Goal: Task Accomplishment & Management: Manage account settings

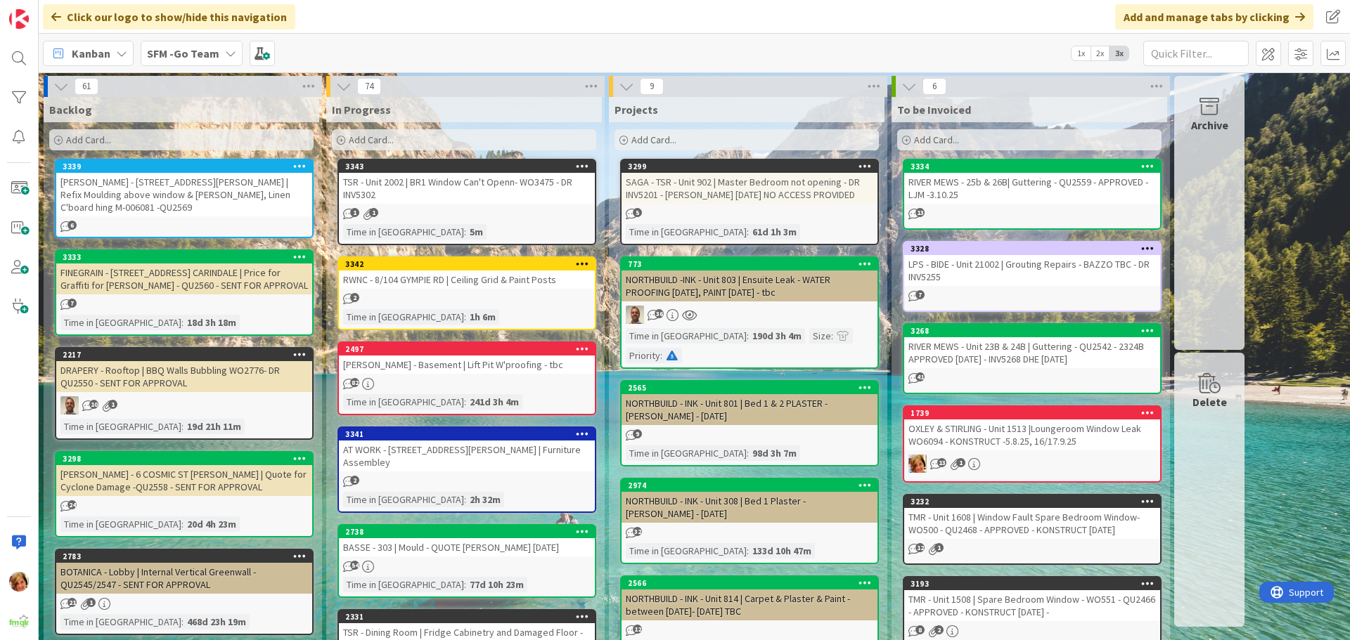
click at [441, 277] on div "RWNC - 8/104 GYMPIE RD | Ceiling Grid & Paint Posts" at bounding box center [467, 280] width 256 height 18
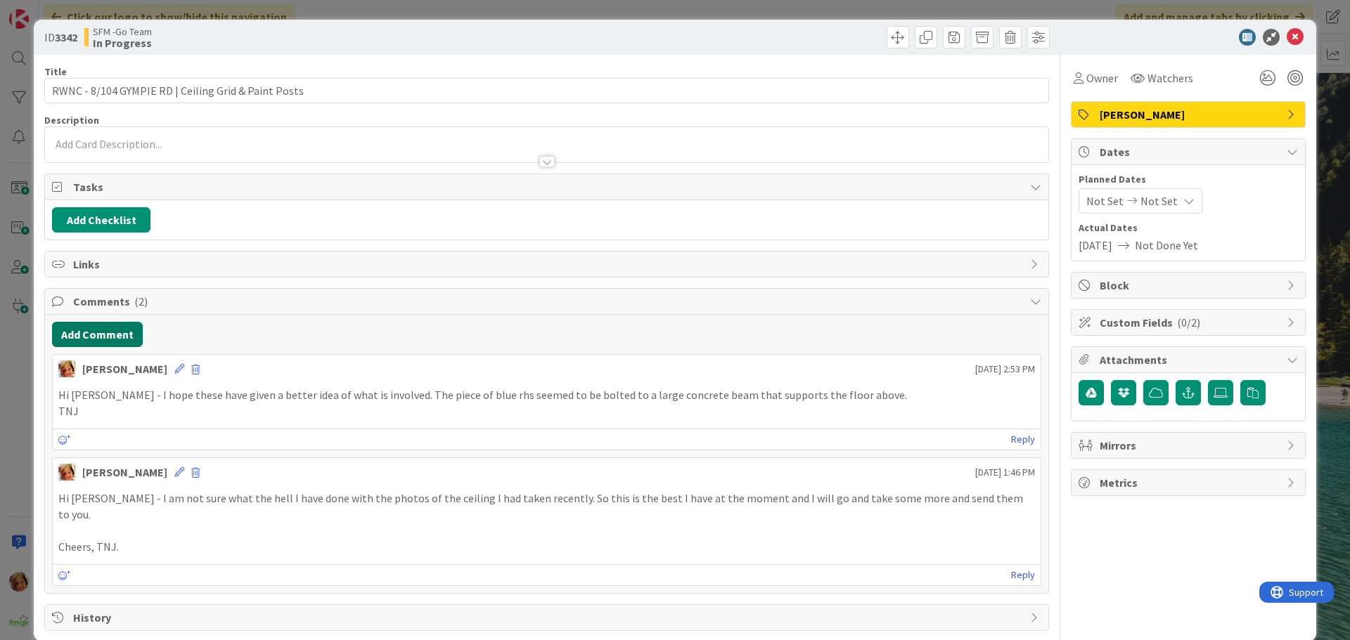
click at [97, 331] on button "Add Comment" at bounding box center [97, 334] width 91 height 25
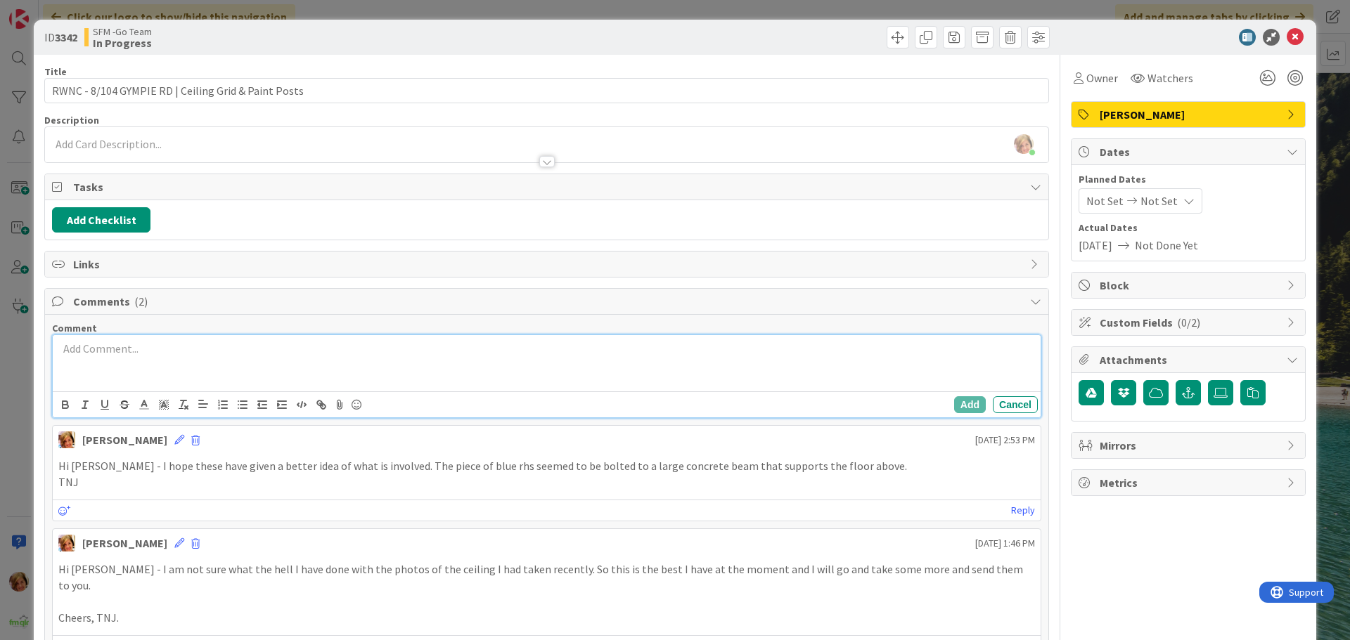
click at [141, 348] on p at bounding box center [546, 349] width 976 height 16
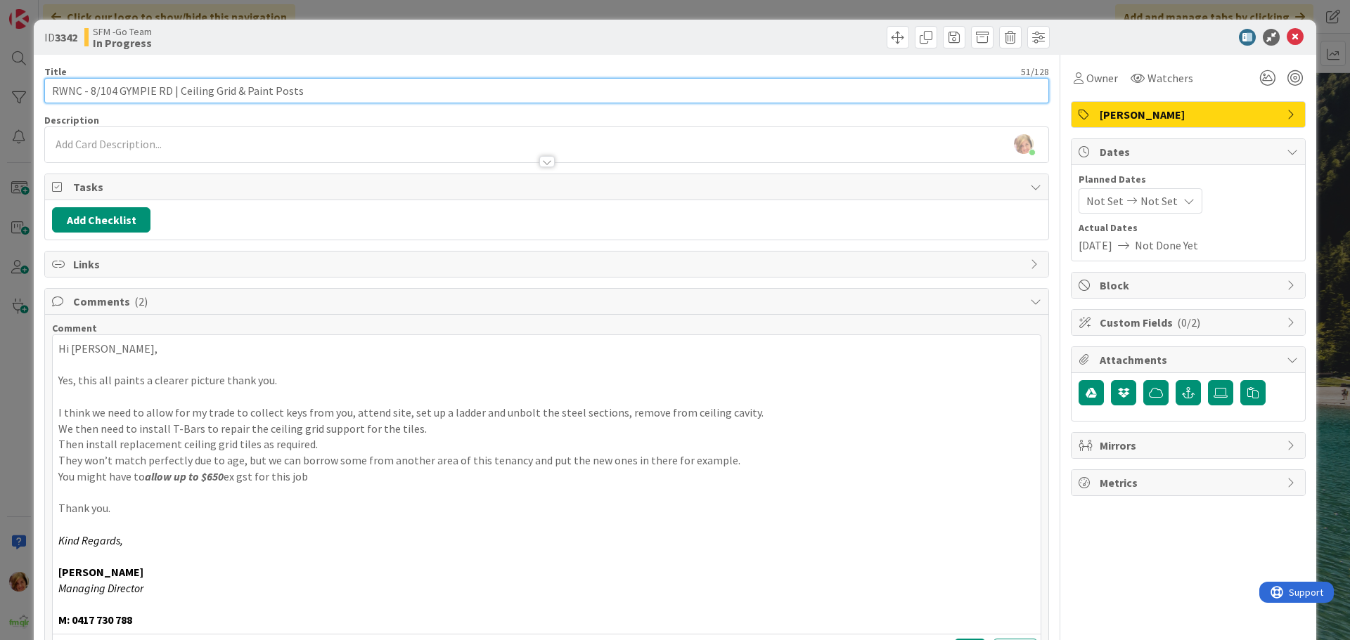
click at [324, 91] on input "RWNC - 8/104 GYMPIE RD | Ceiling Grid & Paint Posts" at bounding box center [546, 90] width 1004 height 25
type input "RWNC - 8/104 GYMPIE RD | Ceiling Grid & Paint Posts - EMAIL QUOTED [DATE]"
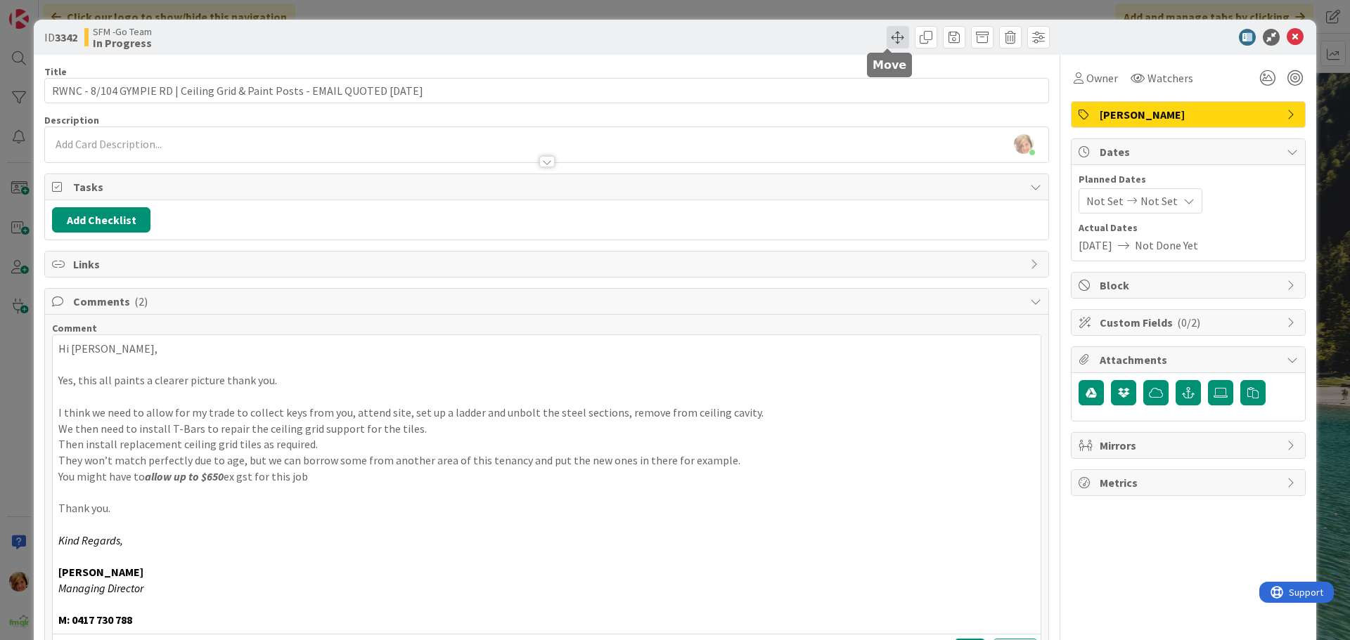
click at [889, 37] on span at bounding box center [897, 37] width 22 height 22
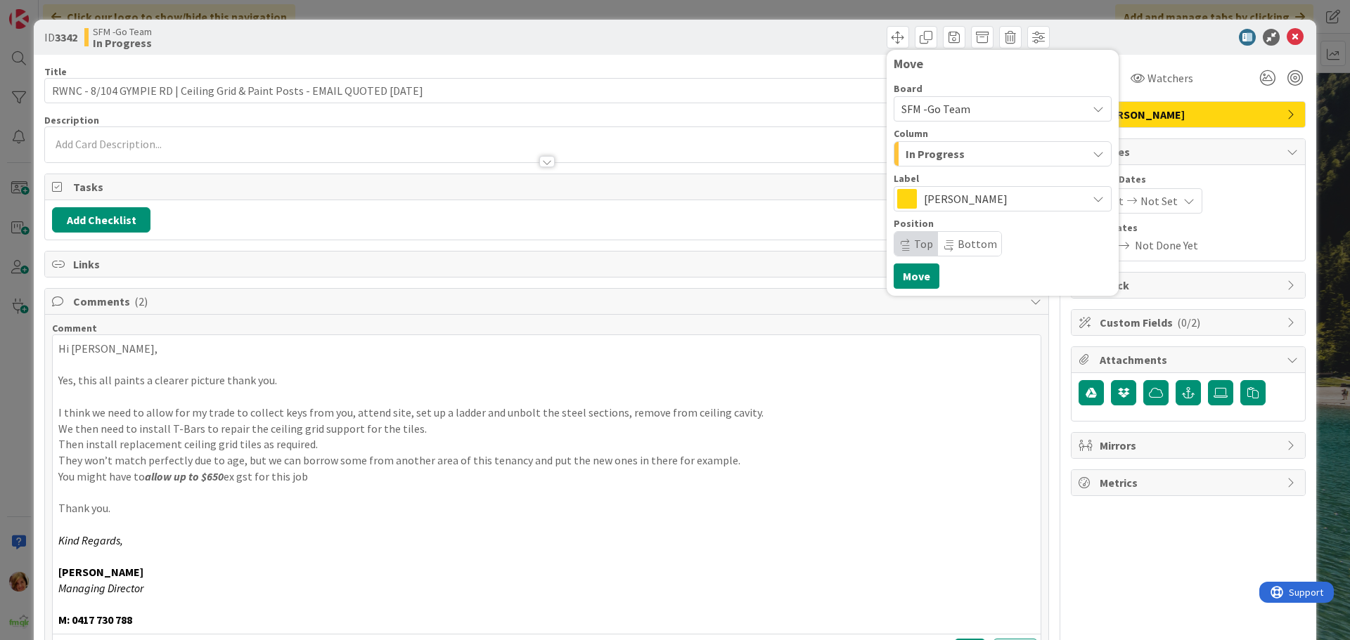
click at [955, 149] on div "In Progress" at bounding box center [994, 154] width 185 height 22
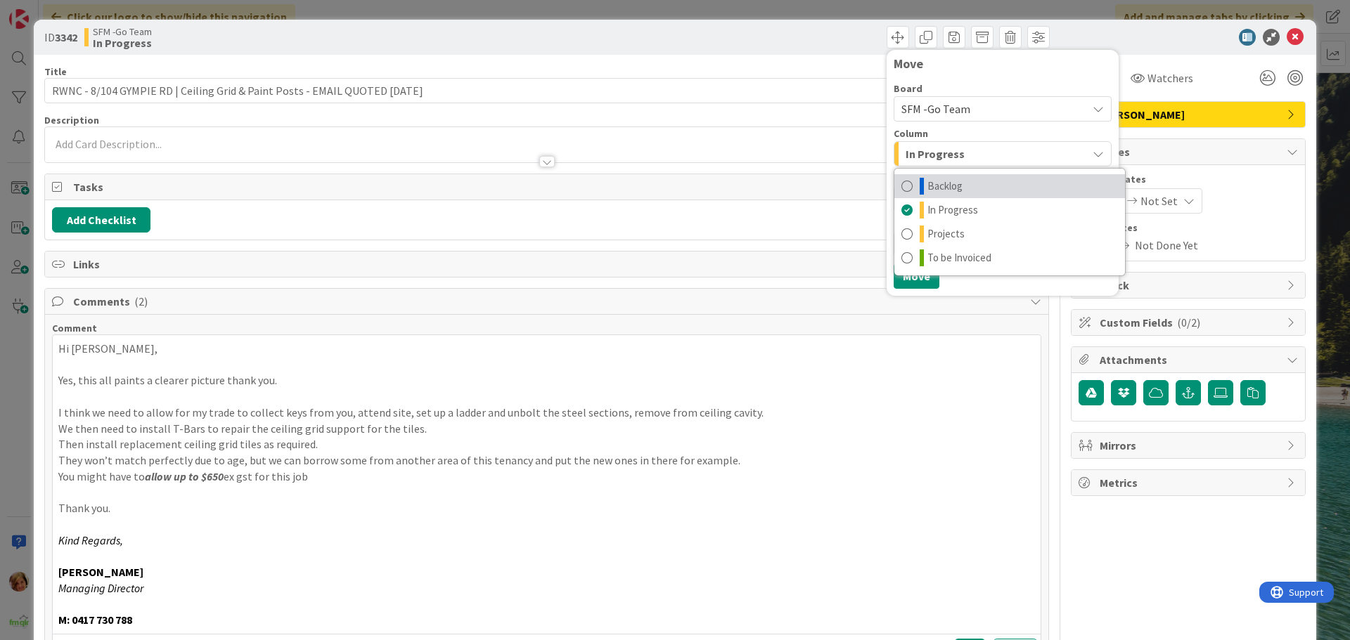
drag, startPoint x: 952, startPoint y: 189, endPoint x: 927, endPoint y: 226, distance: 44.1
click at [952, 189] on span "Backlog" at bounding box center [944, 186] width 35 height 17
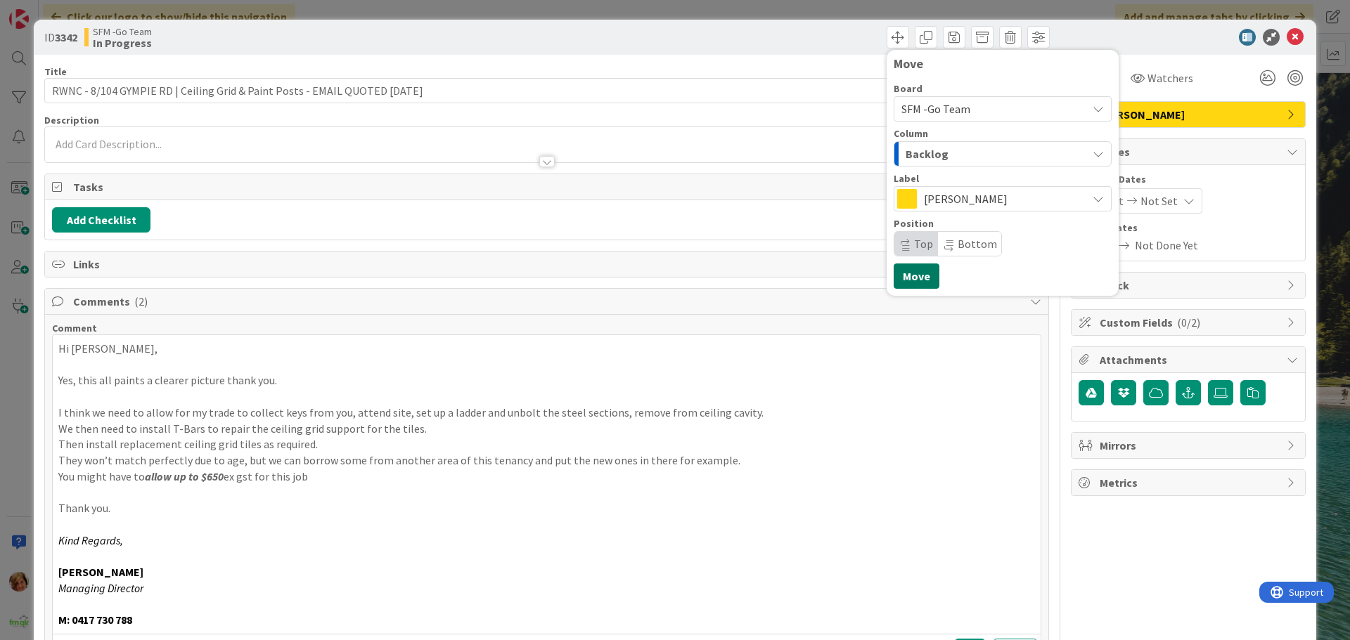
click at [893, 271] on button "Move" at bounding box center [916, 276] width 46 height 25
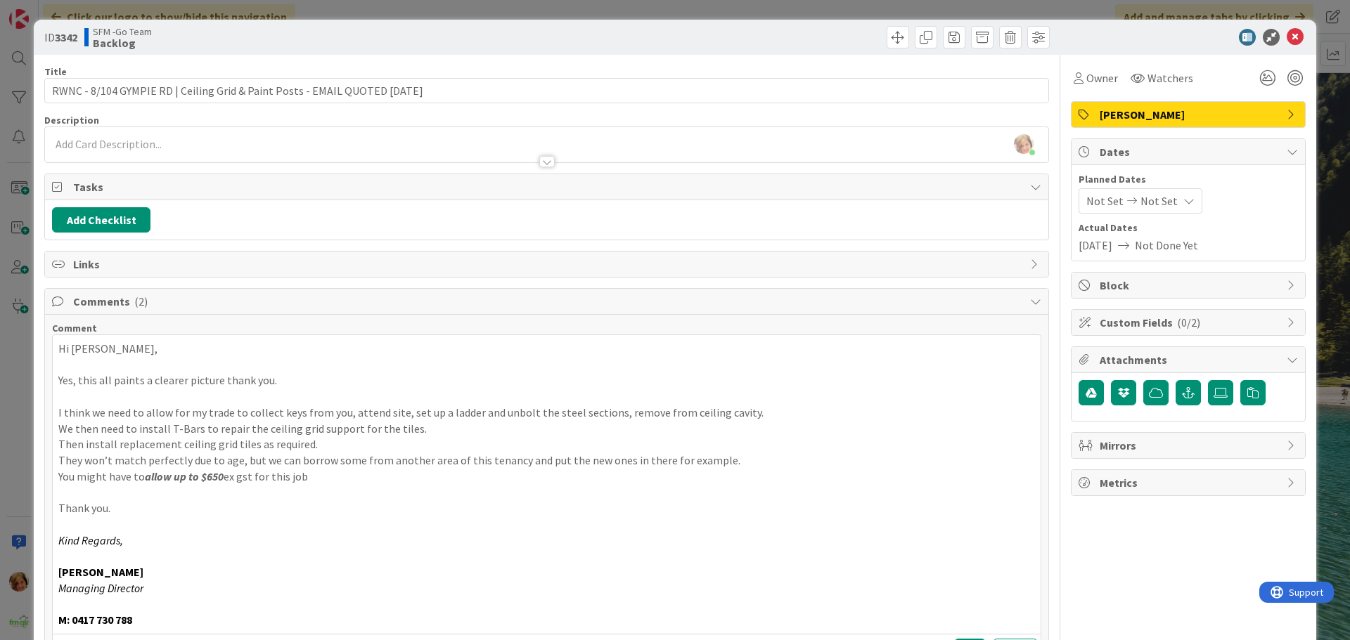
click at [682, 39] on div "Move Move" at bounding box center [799, 37] width 499 height 22
click at [1286, 41] on icon at bounding box center [1294, 37] width 17 height 17
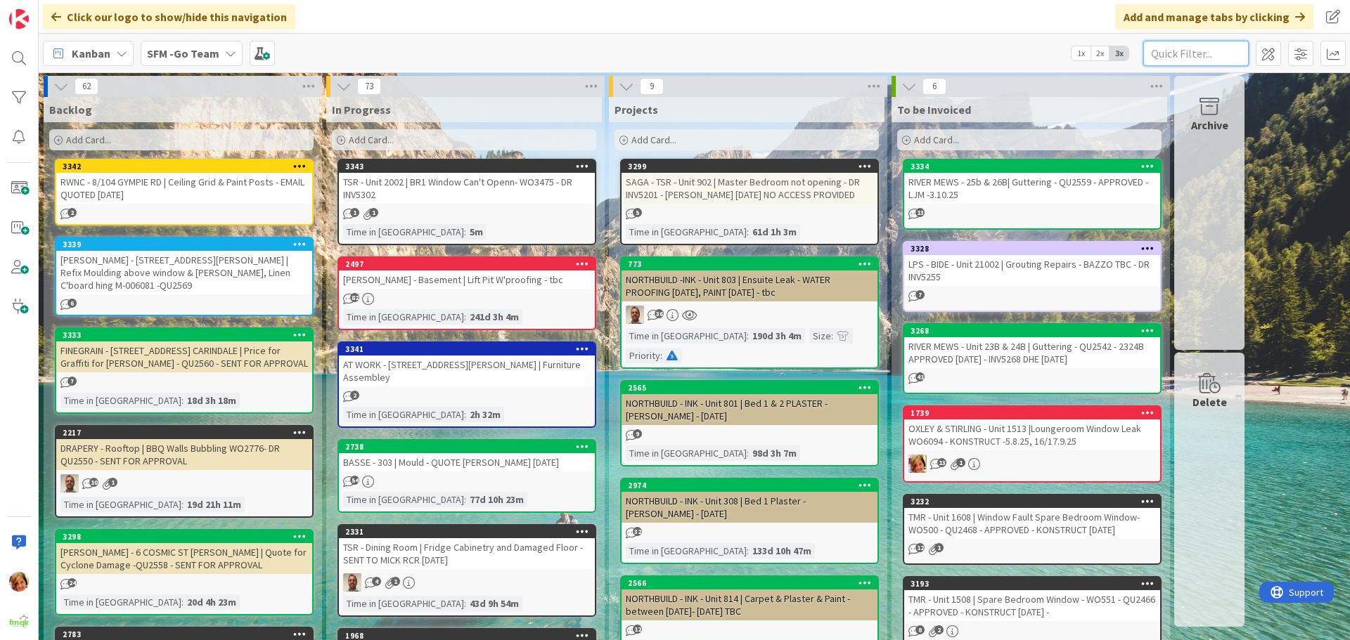
click at [1187, 60] on input "text" at bounding box center [1195, 53] width 105 height 25
type input "308"
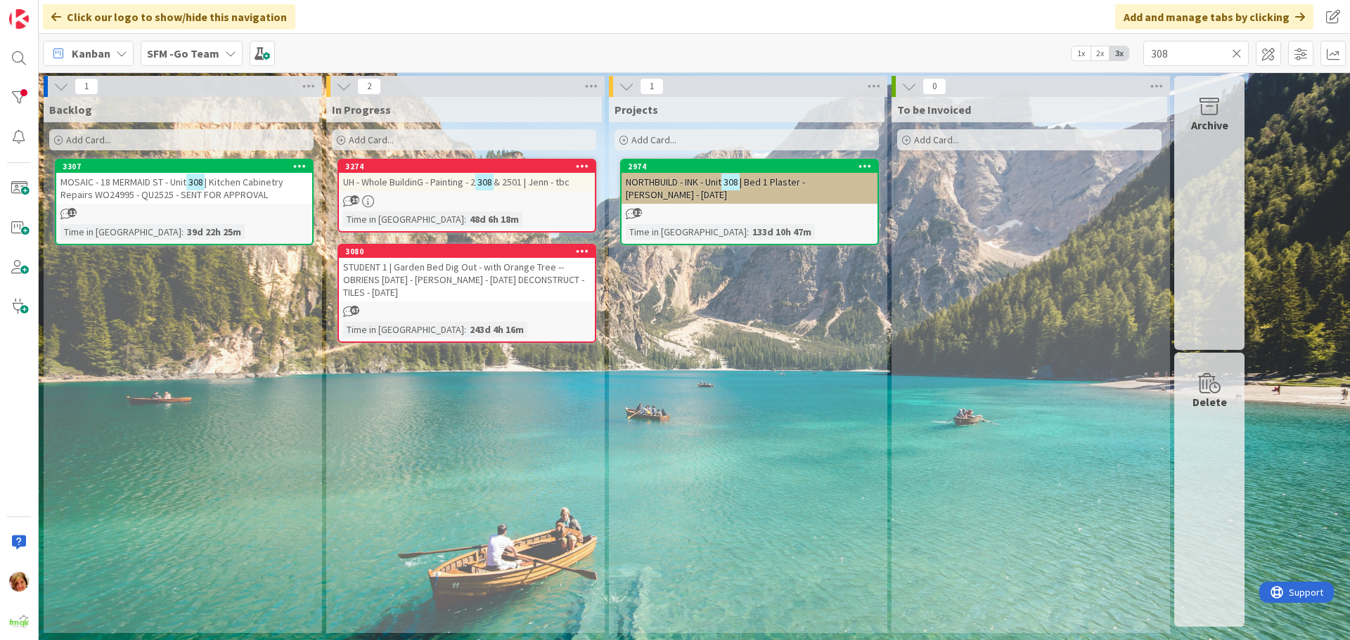
click at [158, 180] on span "MOSAIC - 18 MERMAID ST - Unit" at bounding box center [123, 182] width 126 height 13
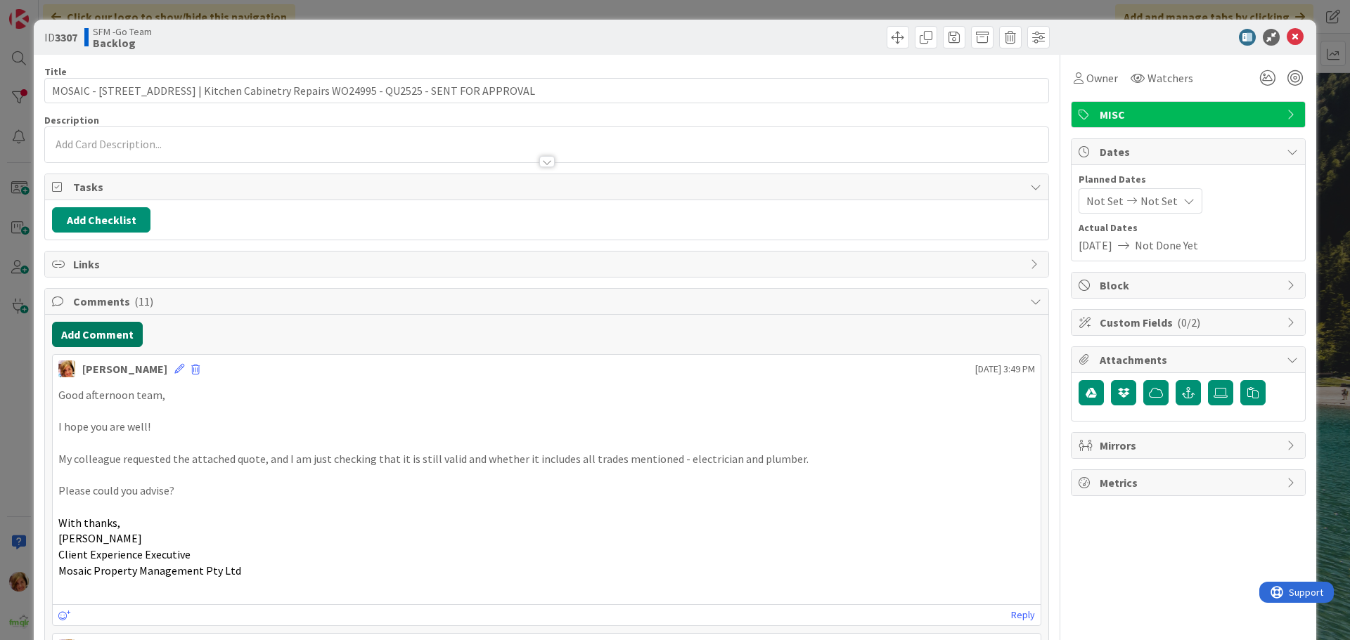
click at [96, 330] on button "Add Comment" at bounding box center [97, 334] width 91 height 25
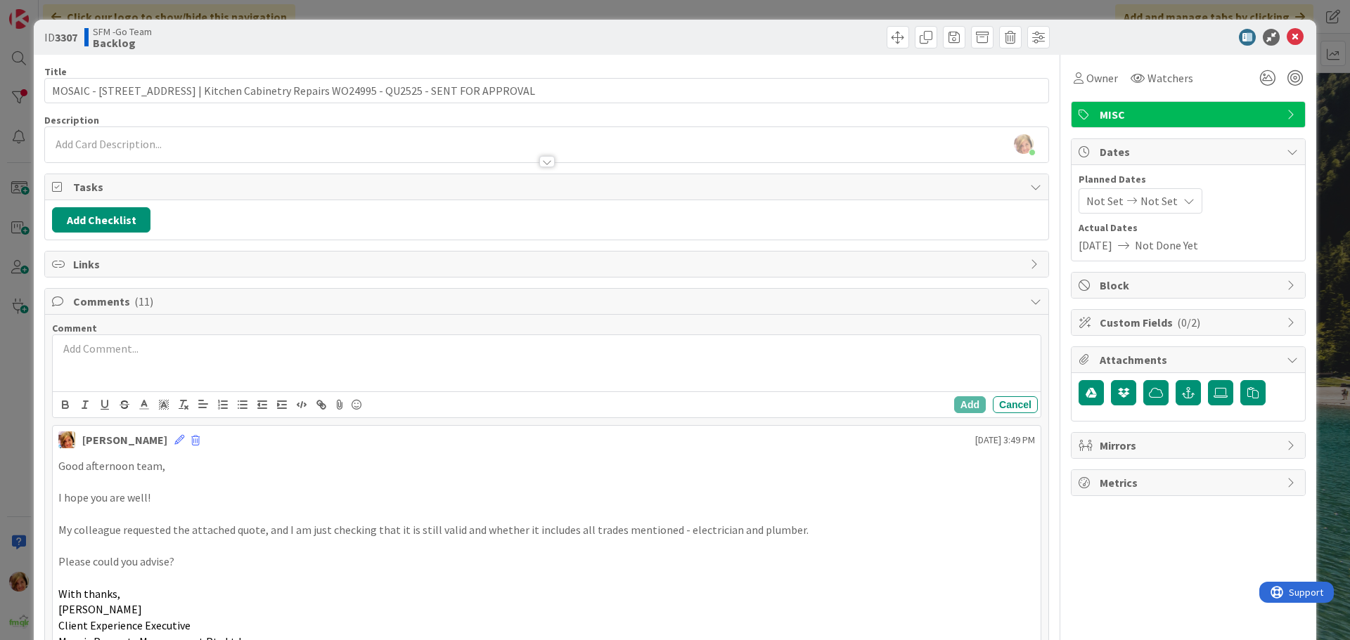
click at [179, 370] on div at bounding box center [547, 363] width 988 height 56
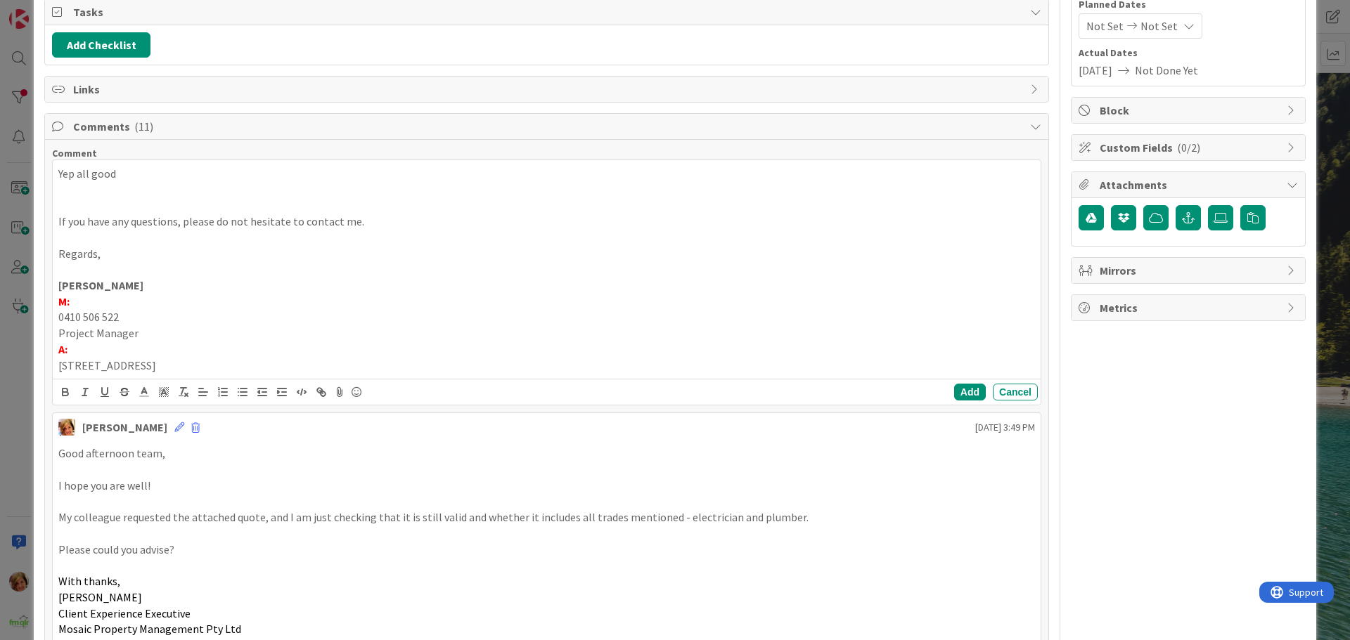
scroll to position [211, 0]
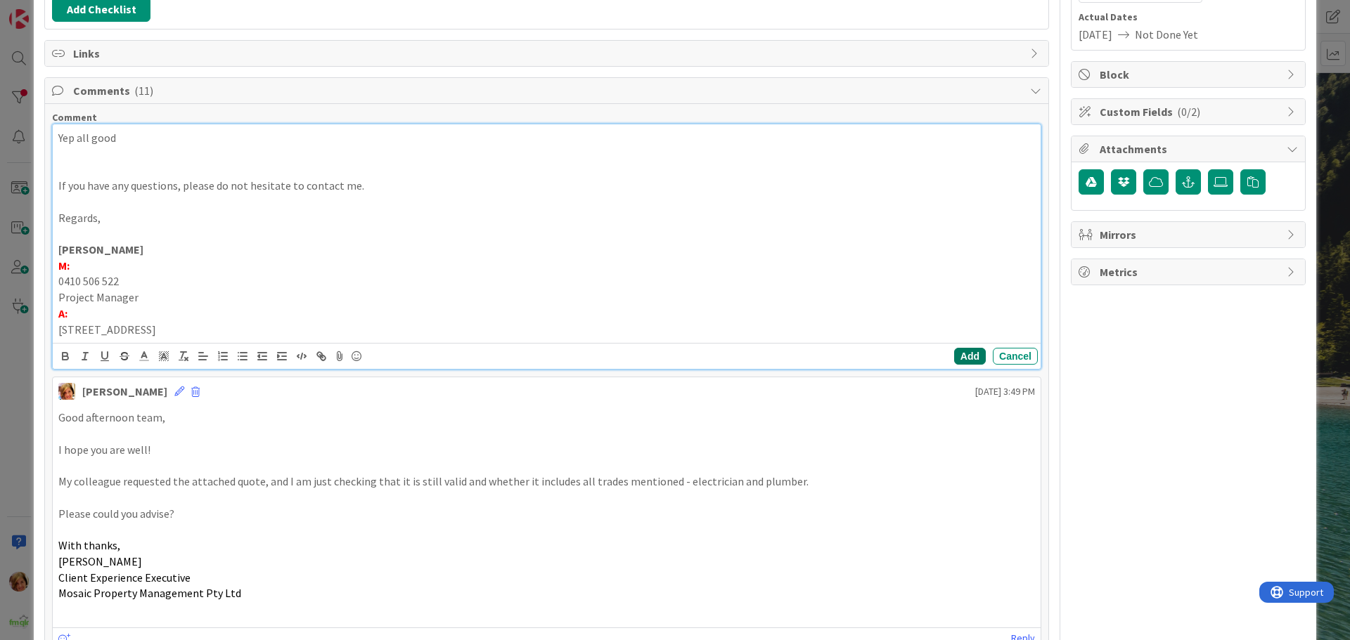
click at [954, 351] on button "Add" at bounding box center [970, 356] width 32 height 17
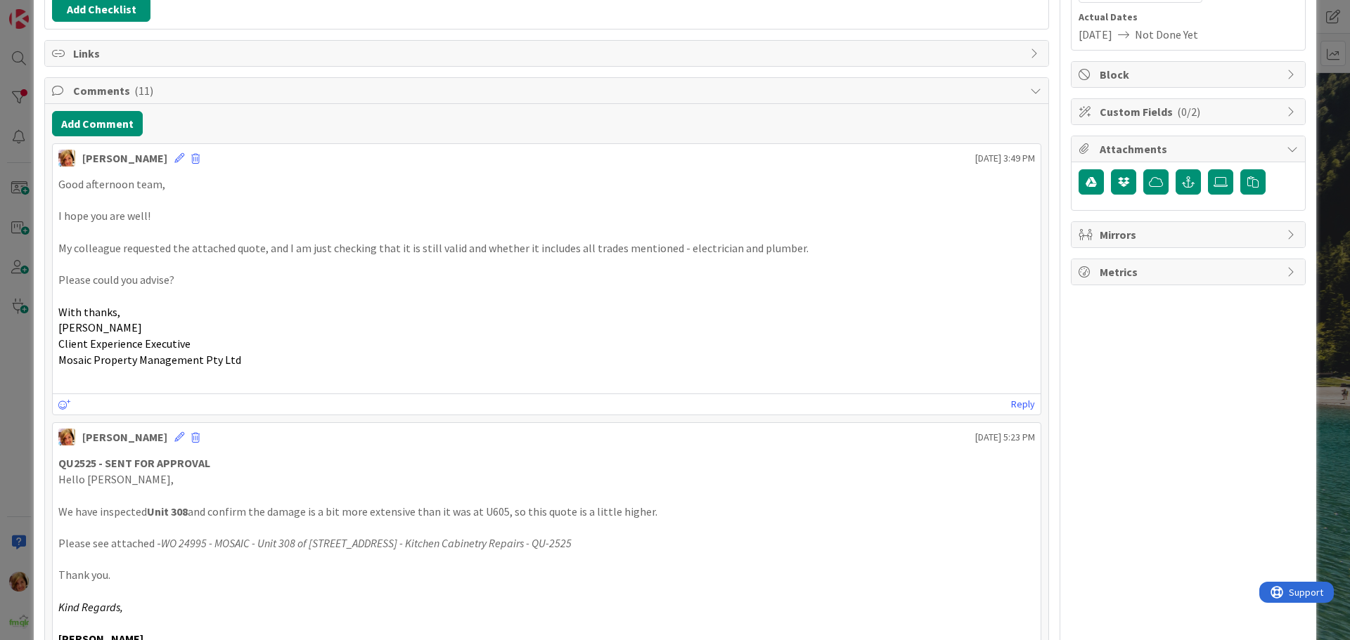
scroll to position [0, 0]
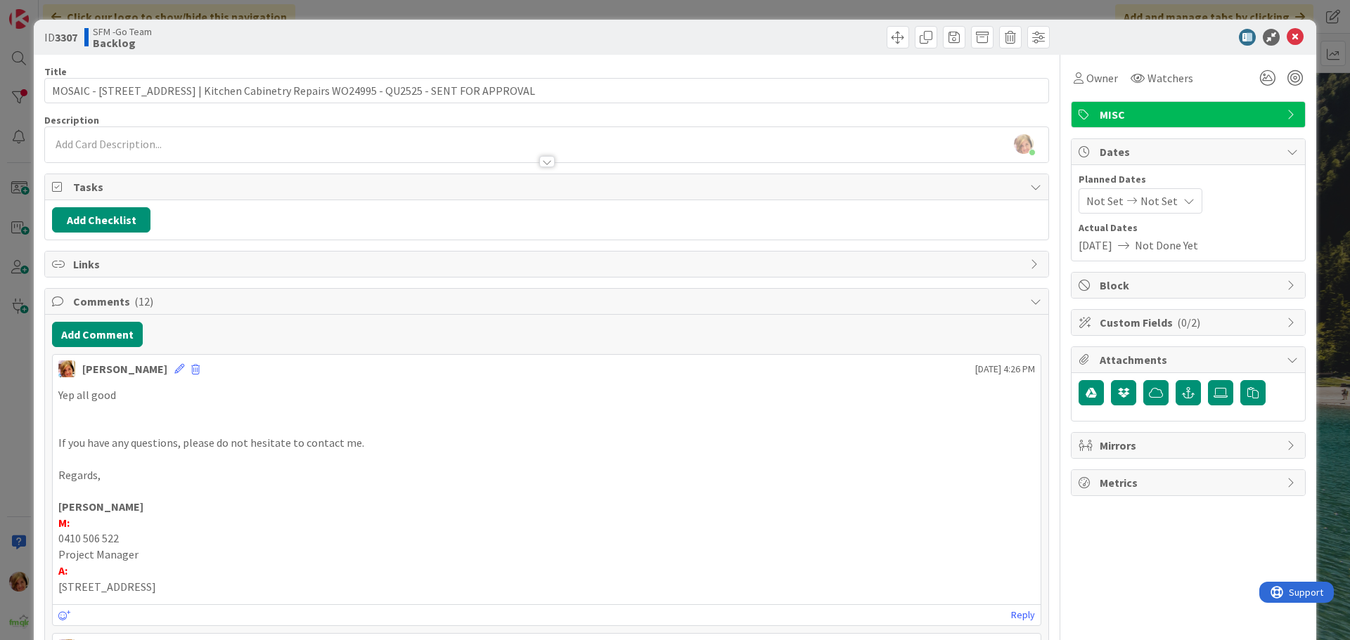
click at [834, 41] on div at bounding box center [799, 37] width 499 height 22
click at [1286, 35] on icon at bounding box center [1294, 37] width 17 height 17
